Goal: Task Accomplishment & Management: Manage account settings

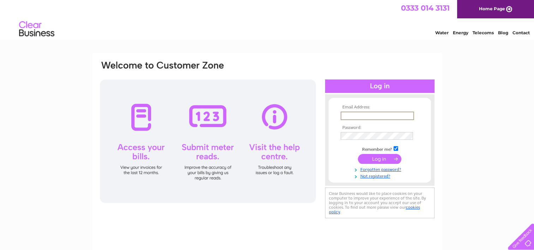
click at [375, 114] on input "text" at bounding box center [376, 115] width 73 height 8
type input "info@thesoulvillesteakhouse.co.uk"
click at [369, 157] on input "submit" at bounding box center [379, 158] width 43 height 10
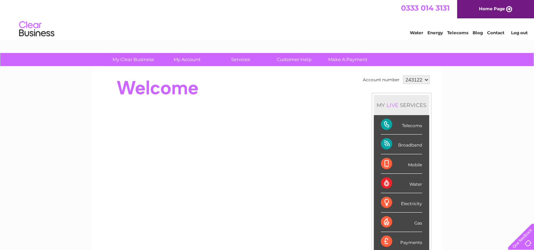
click at [426, 78] on select "243122 332147" at bounding box center [416, 79] width 26 height 8
select select "332147"
click at [403, 75] on select "243122 332147" at bounding box center [416, 79] width 26 height 8
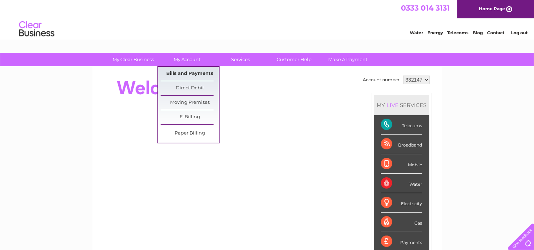
click at [188, 73] on link "Bills and Payments" at bounding box center [189, 74] width 58 height 14
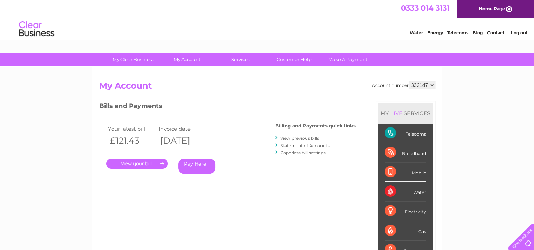
click at [148, 160] on link "." at bounding box center [136, 163] width 61 height 10
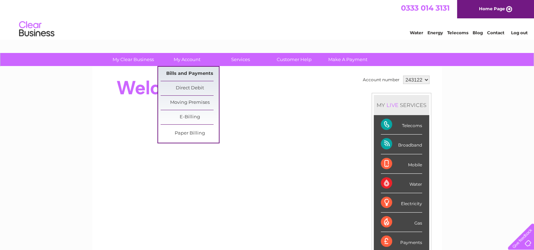
click at [184, 72] on link "Bills and Payments" at bounding box center [189, 74] width 58 height 14
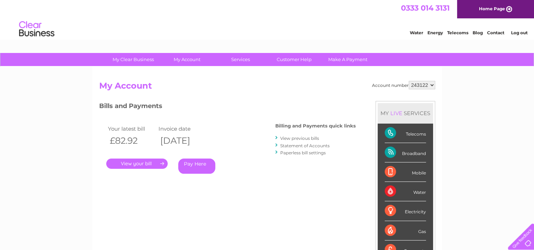
click at [131, 165] on link "." at bounding box center [136, 163] width 61 height 10
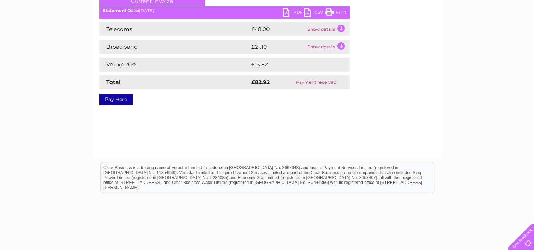
scroll to position [35, 0]
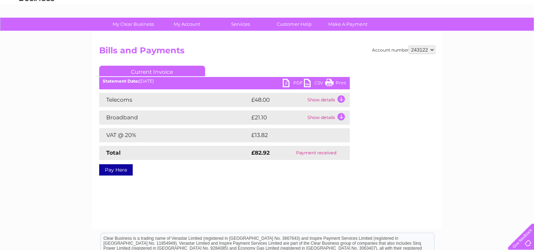
click at [111, 169] on link "Pay Here" at bounding box center [116, 169] width 34 height 11
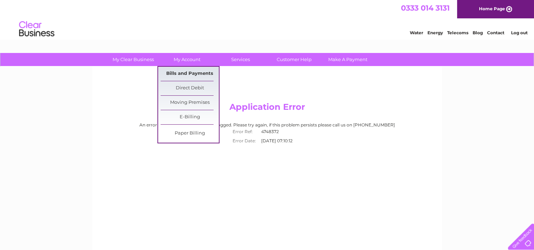
click at [185, 71] on link "Bills and Payments" at bounding box center [189, 74] width 58 height 14
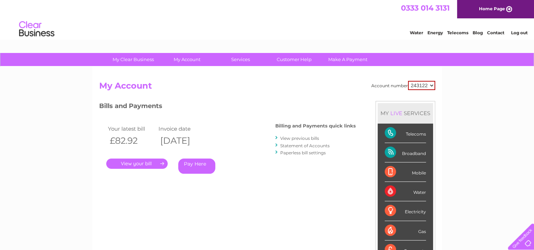
click at [133, 164] on link "." at bounding box center [136, 163] width 61 height 10
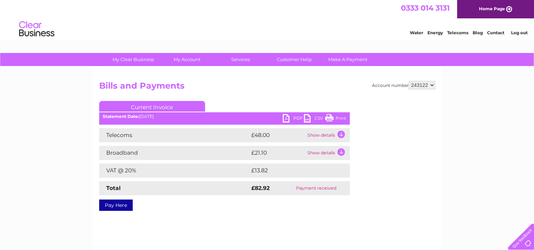
drag, startPoint x: 337, startPoint y: 117, endPoint x: 93, endPoint y: 212, distance: 261.9
click at [337, 116] on link "Print" at bounding box center [335, 119] width 21 height 10
click at [289, 118] on link "PDF" at bounding box center [293, 119] width 21 height 10
click at [431, 85] on select "243122 332147" at bounding box center [421, 85] width 26 height 8
select select "332147"
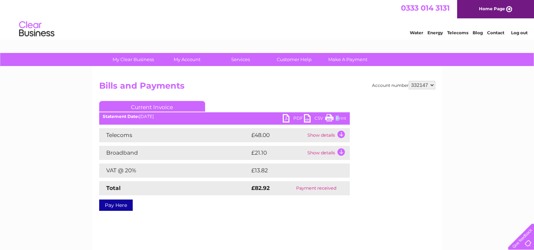
click at [408, 81] on select "243122 332147" at bounding box center [421, 85] width 26 height 8
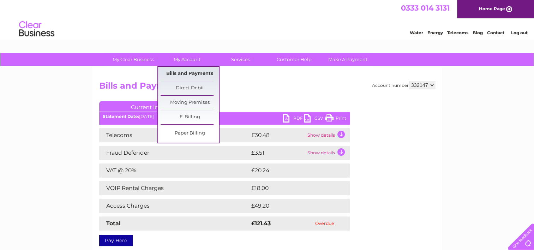
click at [183, 71] on link "Bills and Payments" at bounding box center [189, 74] width 58 height 14
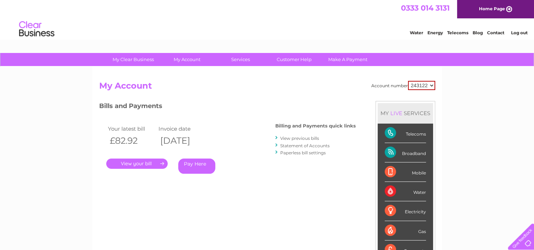
click at [431, 85] on select "243122 332147" at bounding box center [421, 85] width 27 height 9
select select "332147"
click at [408, 81] on select "243122 332147" at bounding box center [421, 85] width 27 height 9
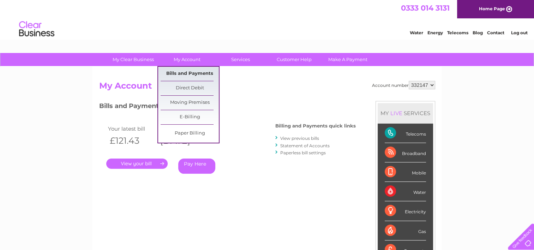
click at [186, 71] on link "Bills and Payments" at bounding box center [189, 74] width 58 height 14
click at [184, 86] on link "Direct Debit" at bounding box center [189, 88] width 58 height 14
